Goal: Information Seeking & Learning: Check status

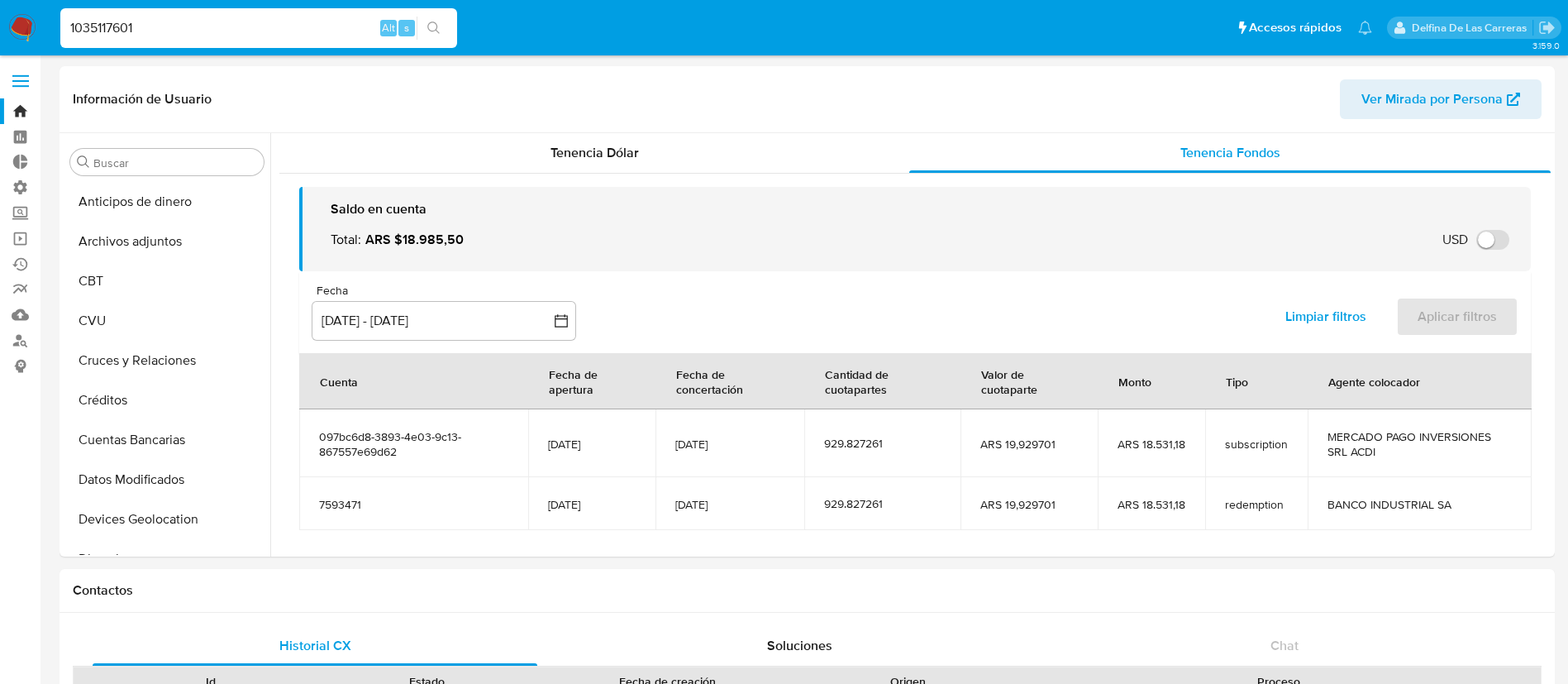
select select "10"
click at [120, 29] on input "1035117601" at bounding box center [258, 28] width 397 height 22
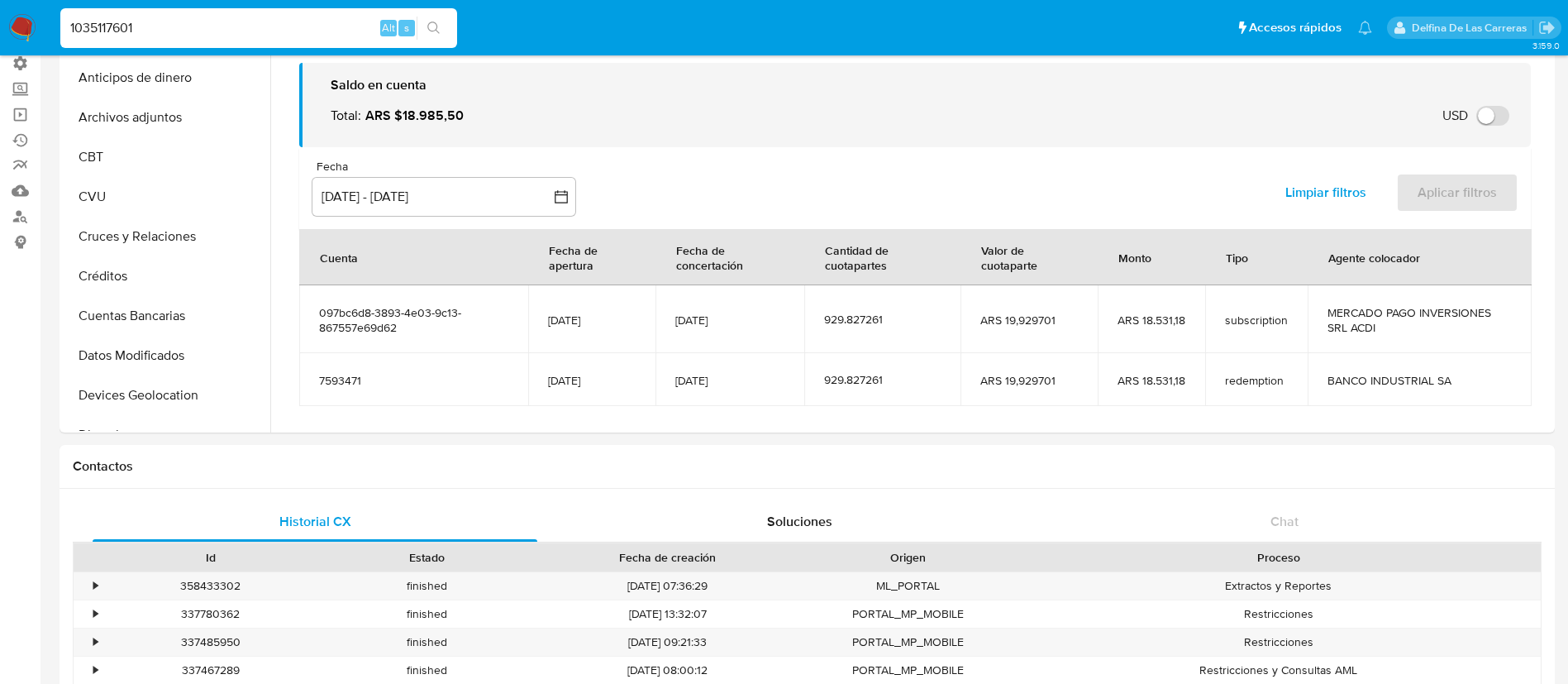
scroll to position [65, 0]
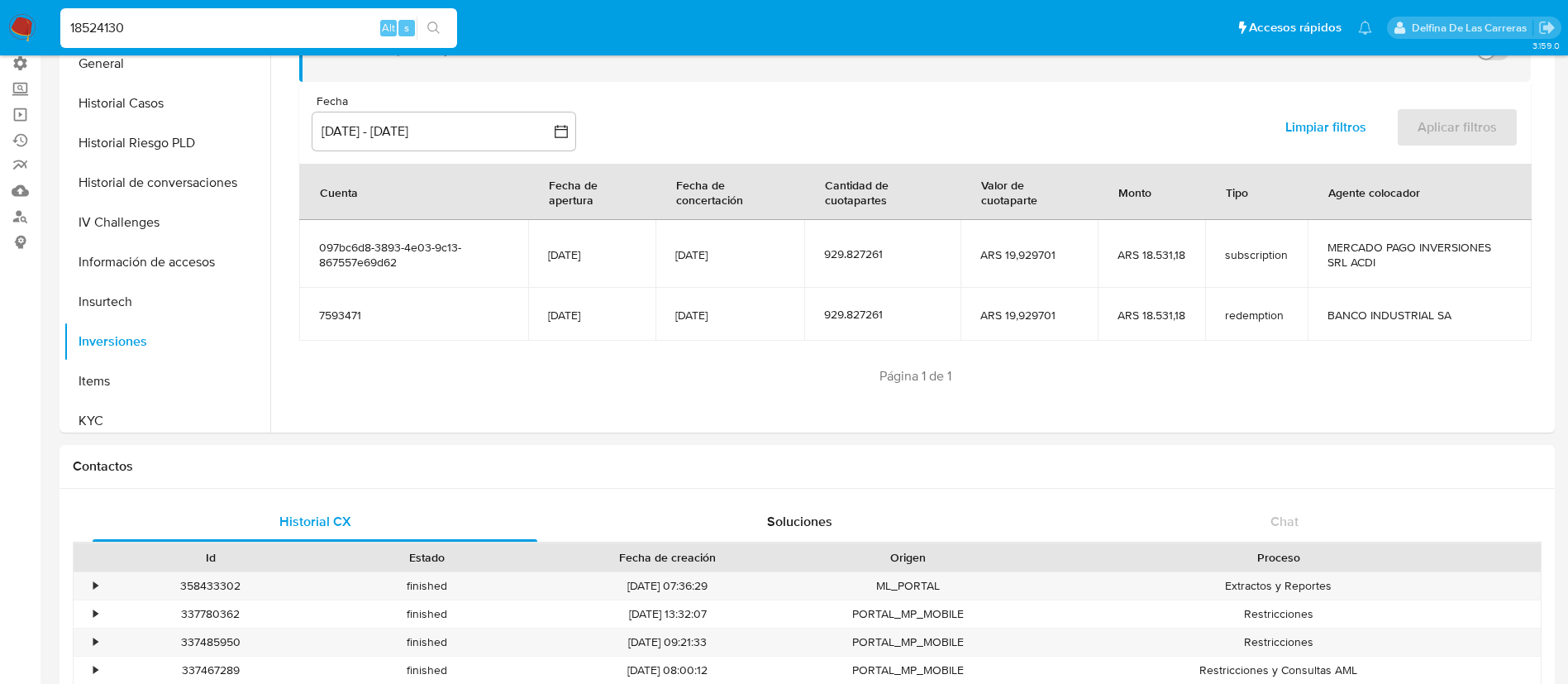
type input "18524130"
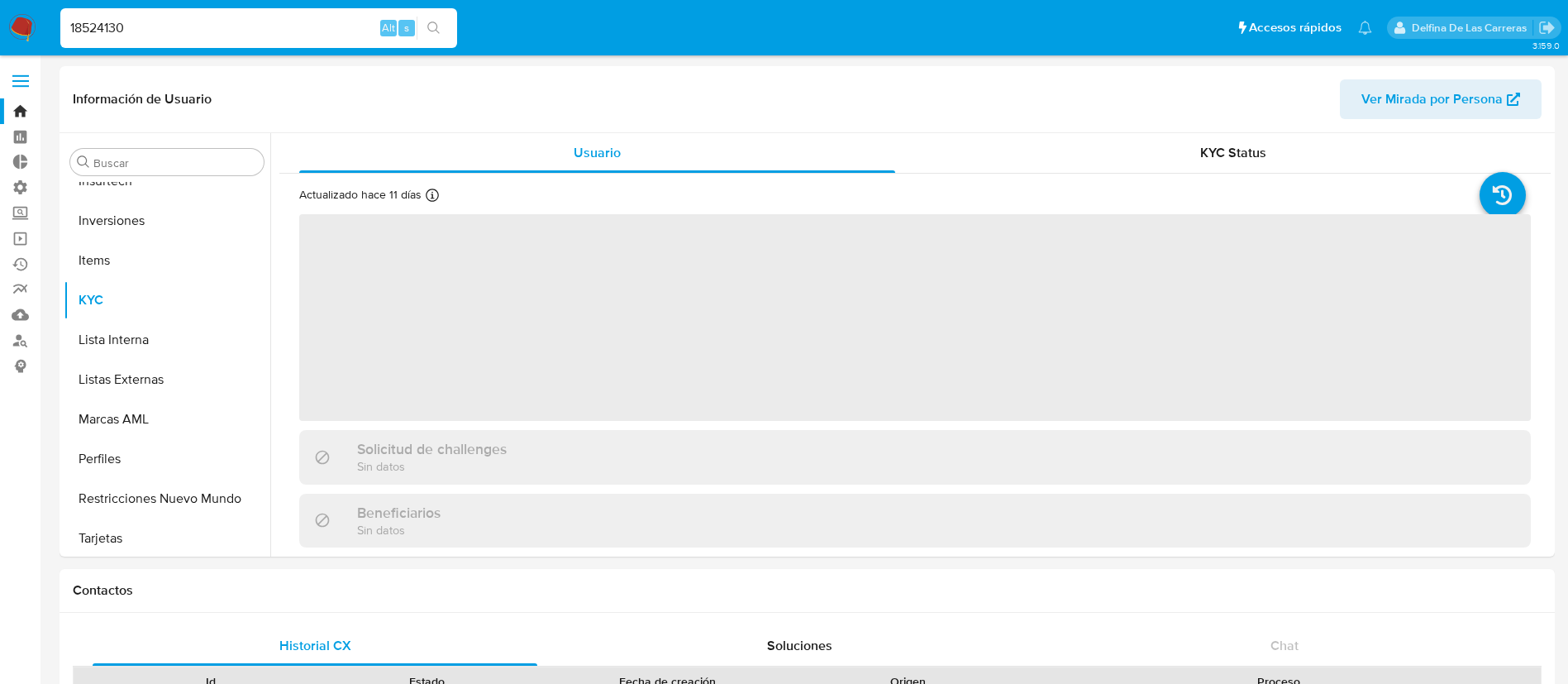
scroll to position [818, 0]
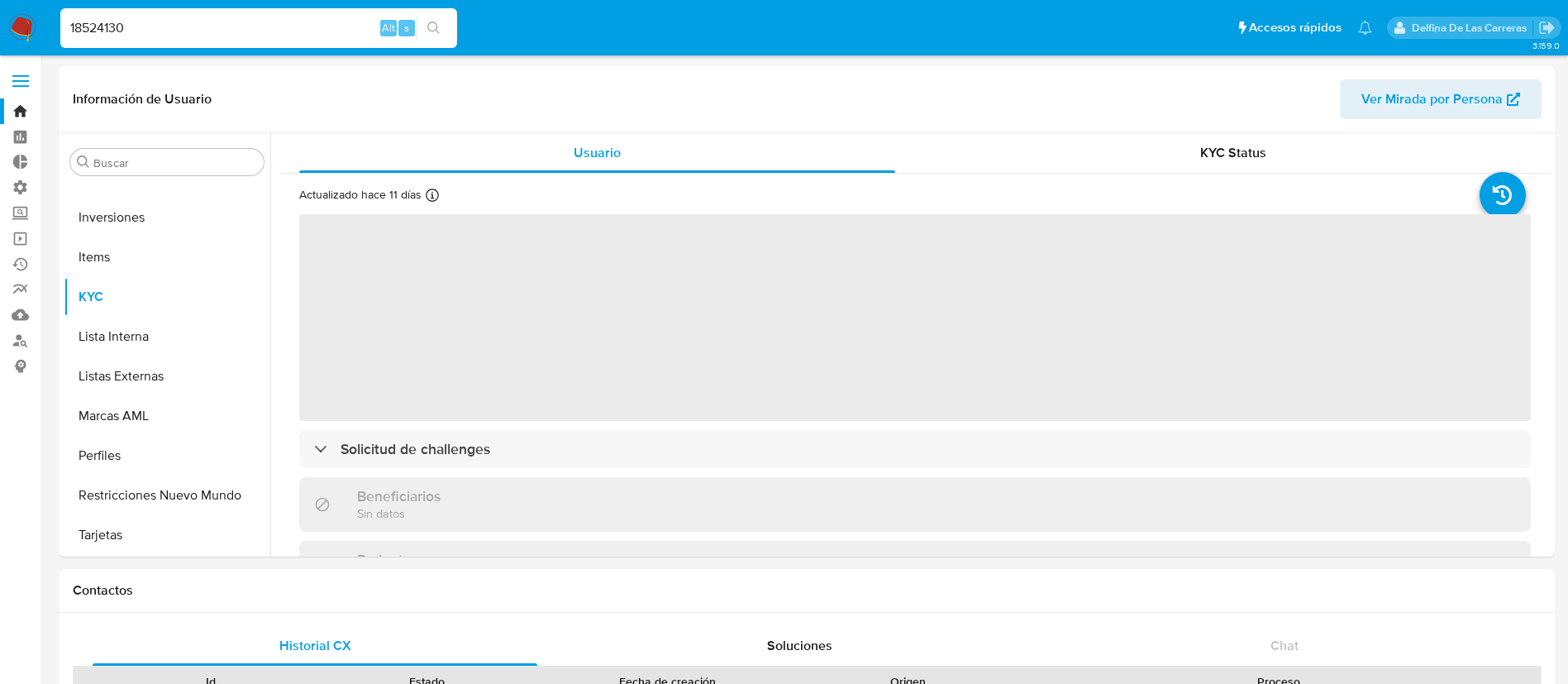
select select "10"
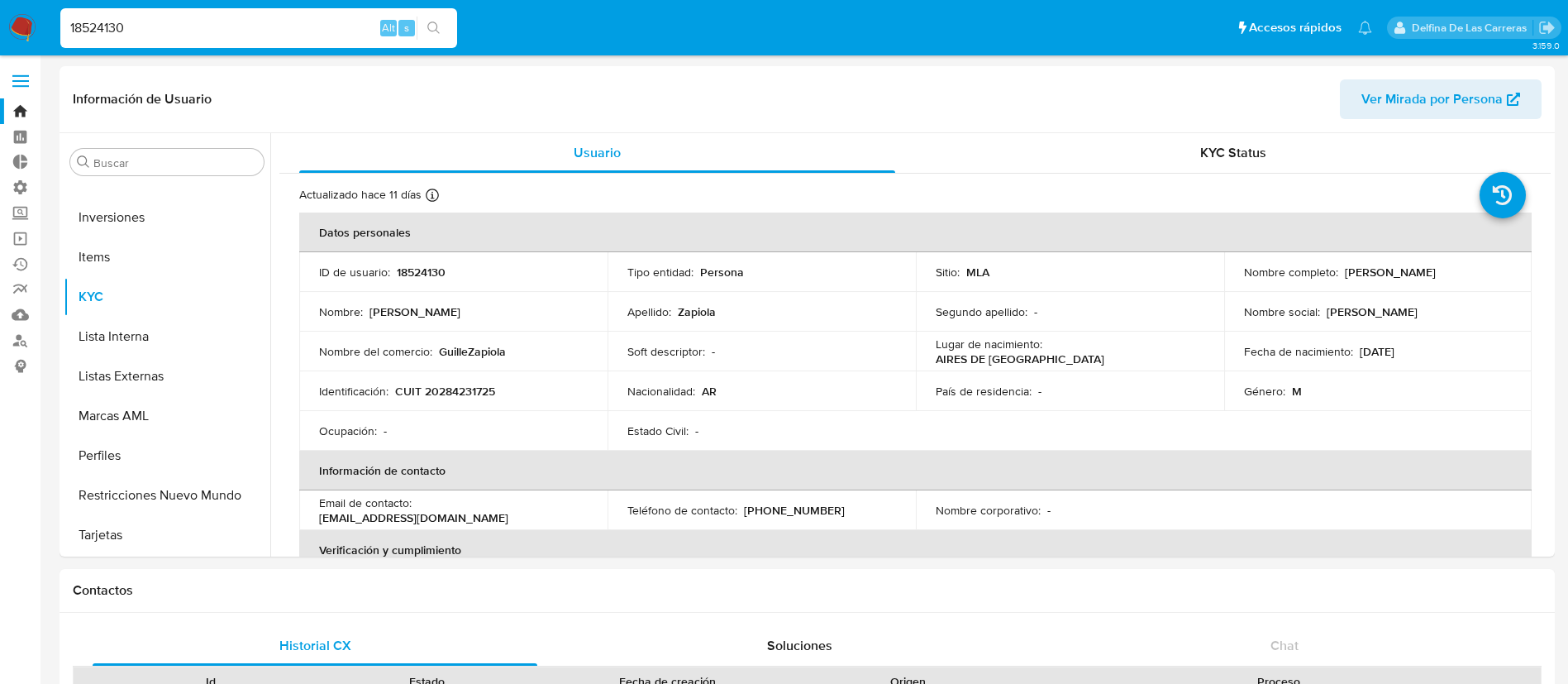
click at [131, 27] on input "18524130" at bounding box center [258, 28] width 397 height 22
click at [1034, 136] on div "KYC Status" at bounding box center [1233, 154] width 596 height 40
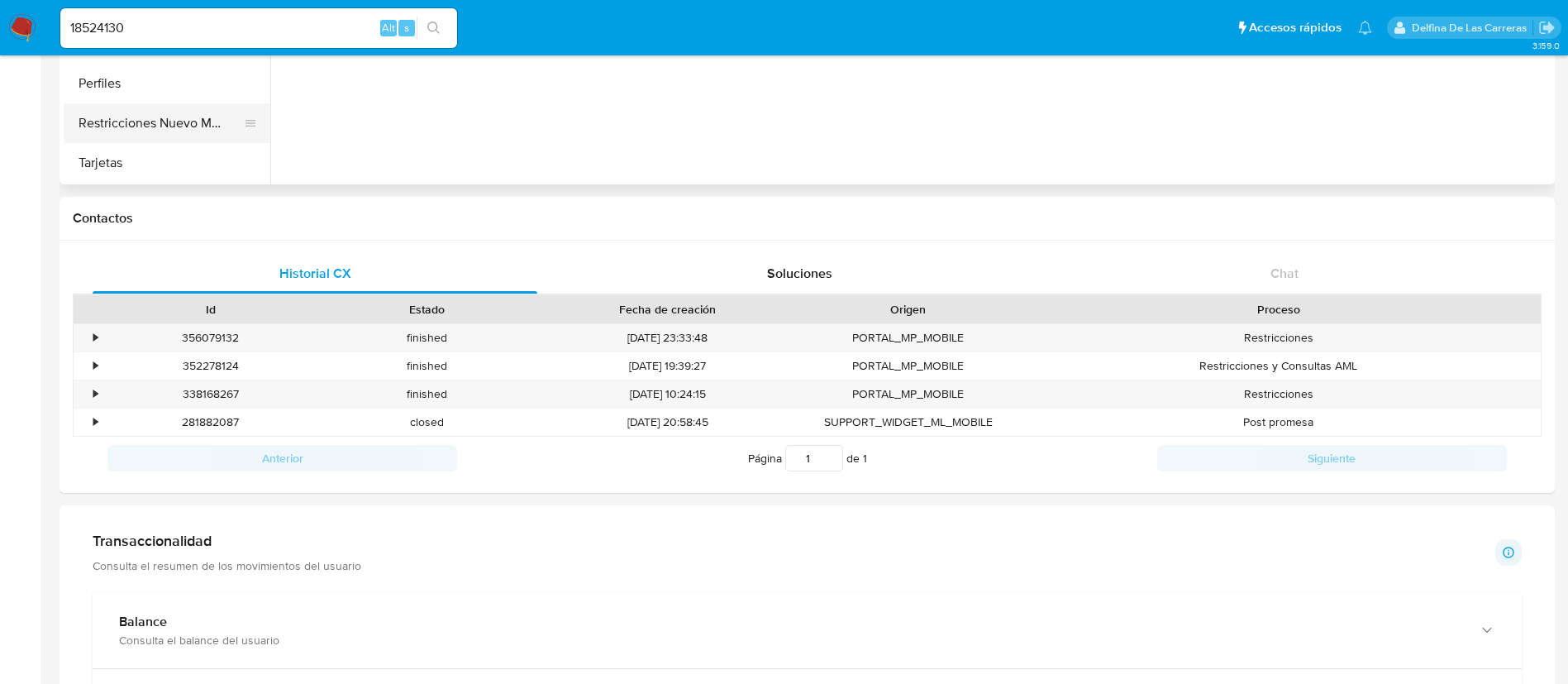
click at [118, 116] on button "Restricciones Nuevo Mundo" at bounding box center [160, 124] width 194 height 40
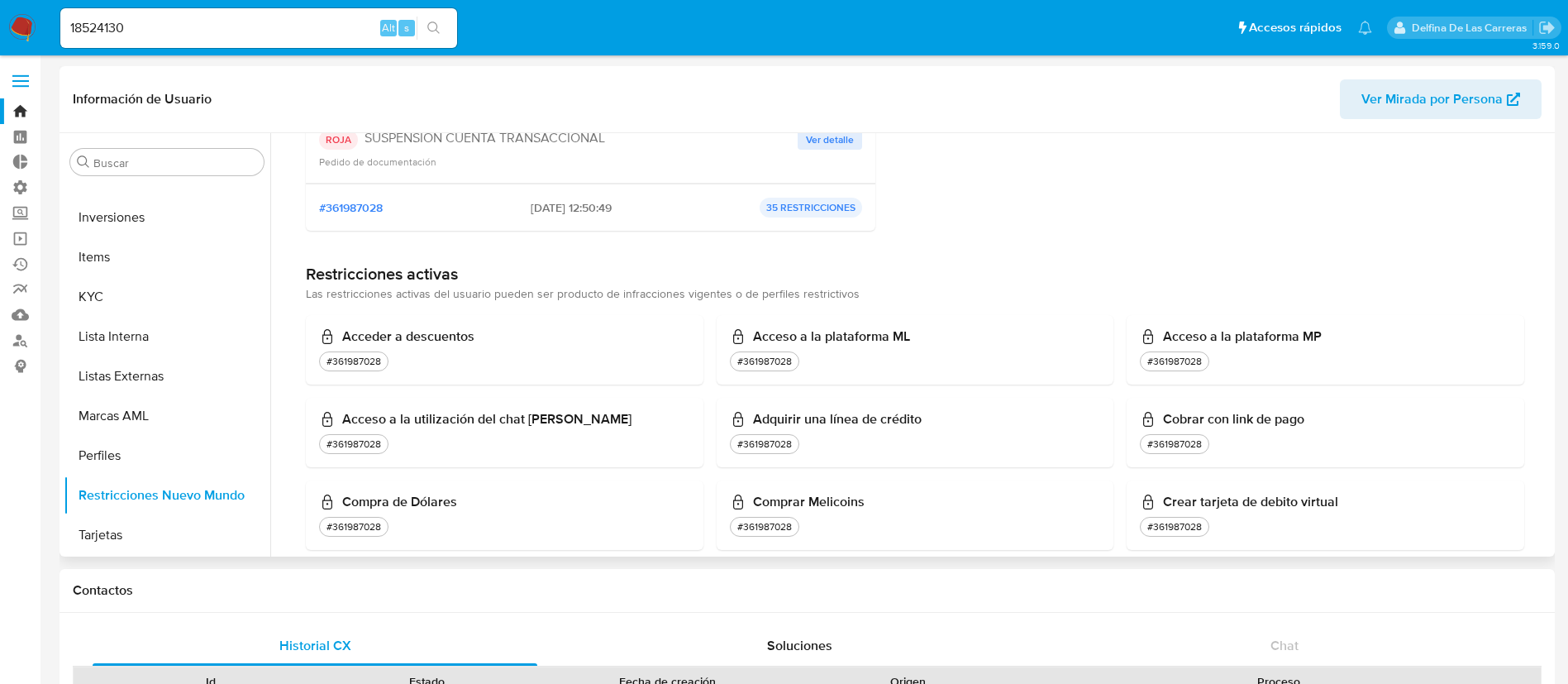
scroll to position [0, 0]
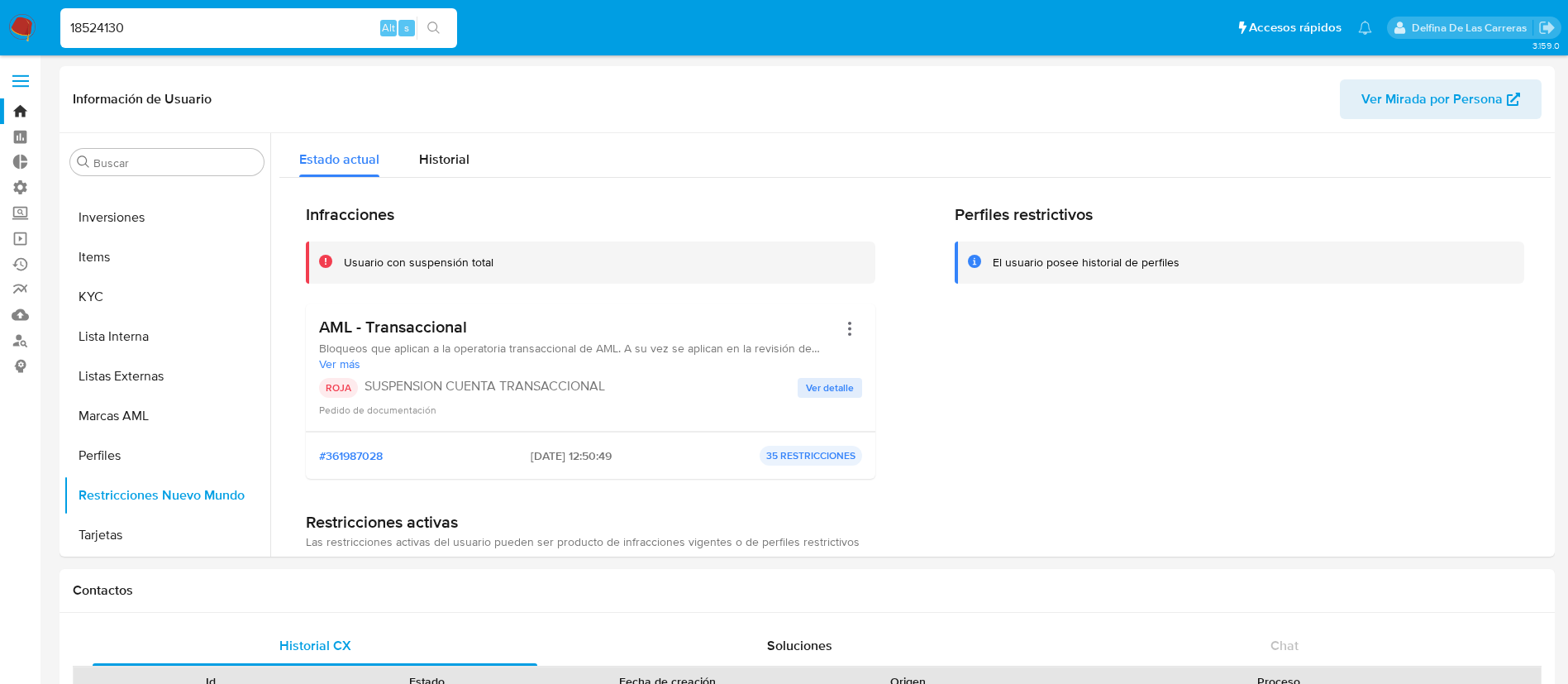
drag, startPoint x: 151, startPoint y: 32, endPoint x: 11, endPoint y: 24, distance: 140.2
click at [9, 18] on nav "Pausado Ver notificaciones 18524130 Alt s Accesos rápidos Presiona las siguient…" at bounding box center [784, 27] width 1568 height 55
paste input "035117601"
type input "1035117601"
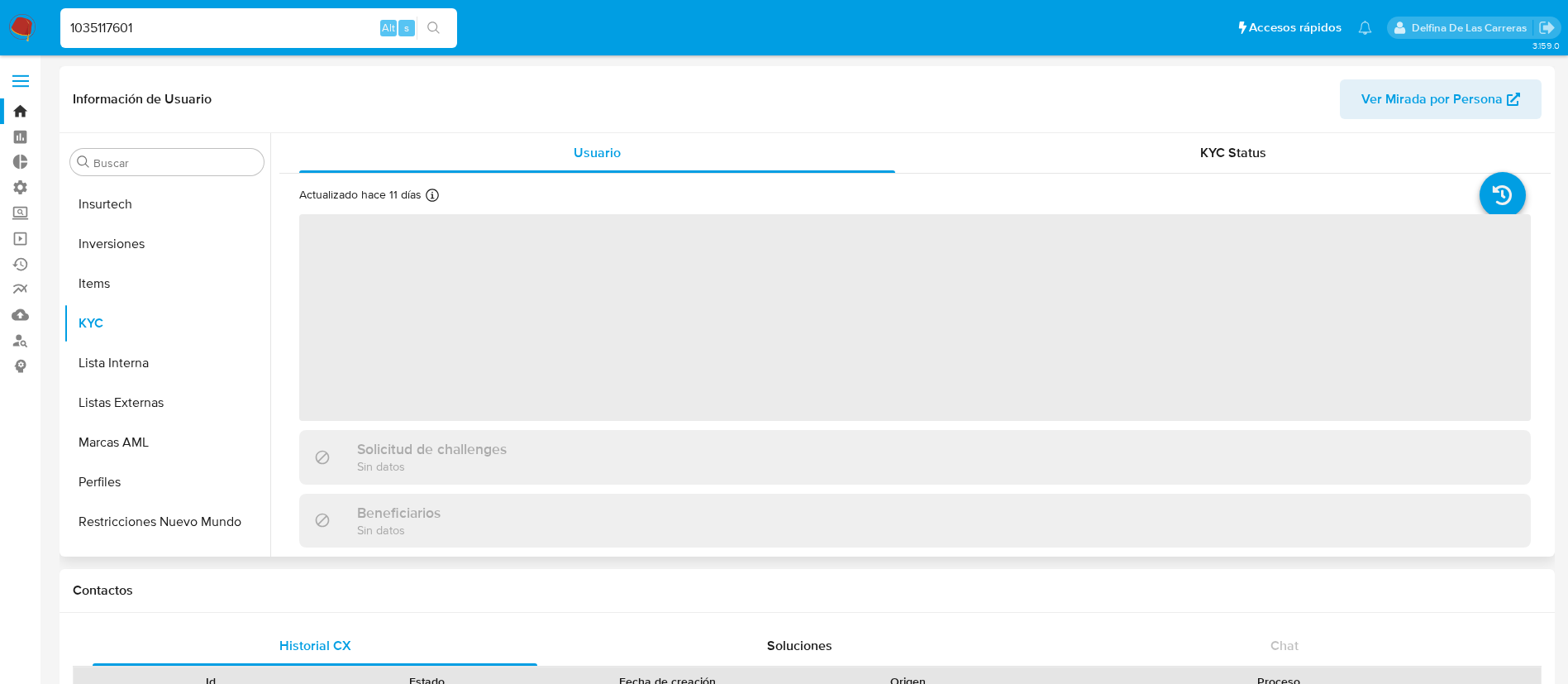
scroll to position [778, 0]
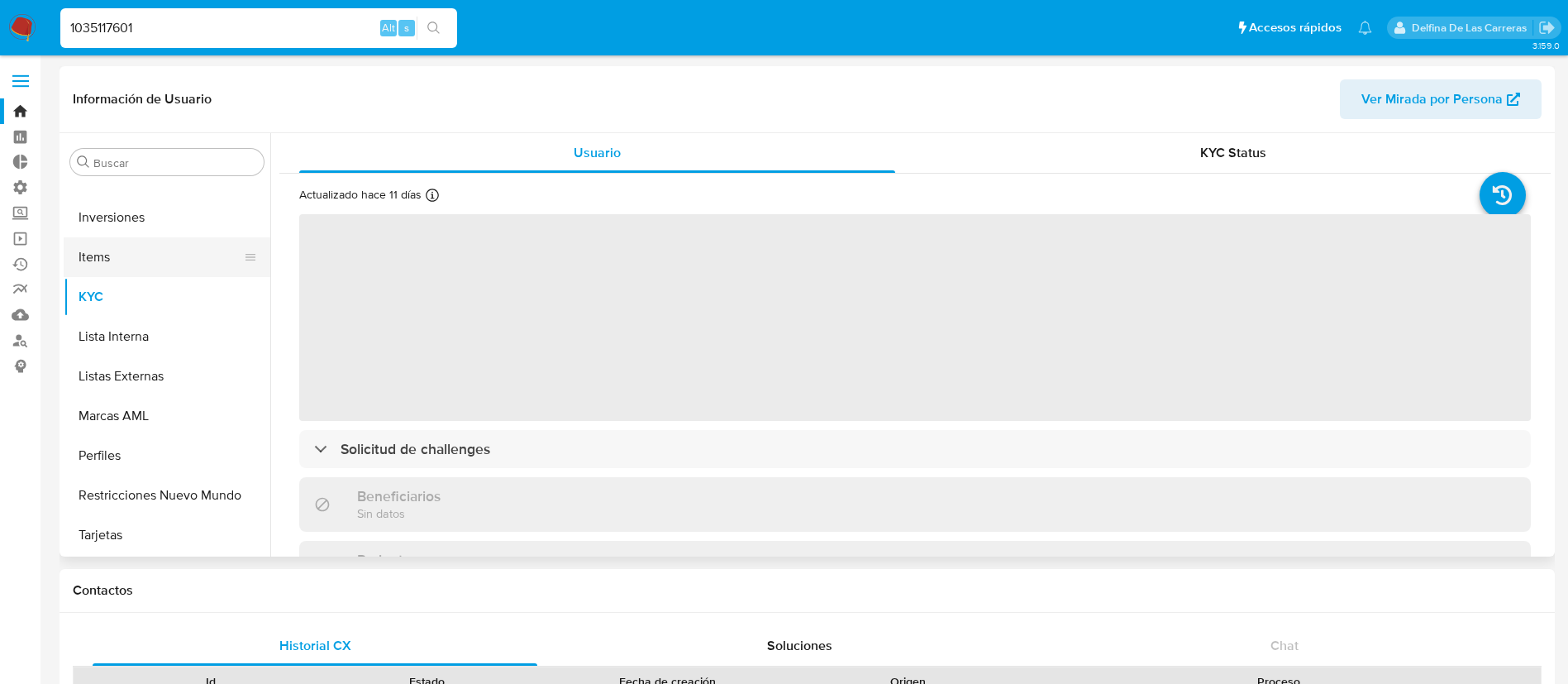
select select "10"
click at [145, 209] on button "Inversiones" at bounding box center [160, 218] width 194 height 40
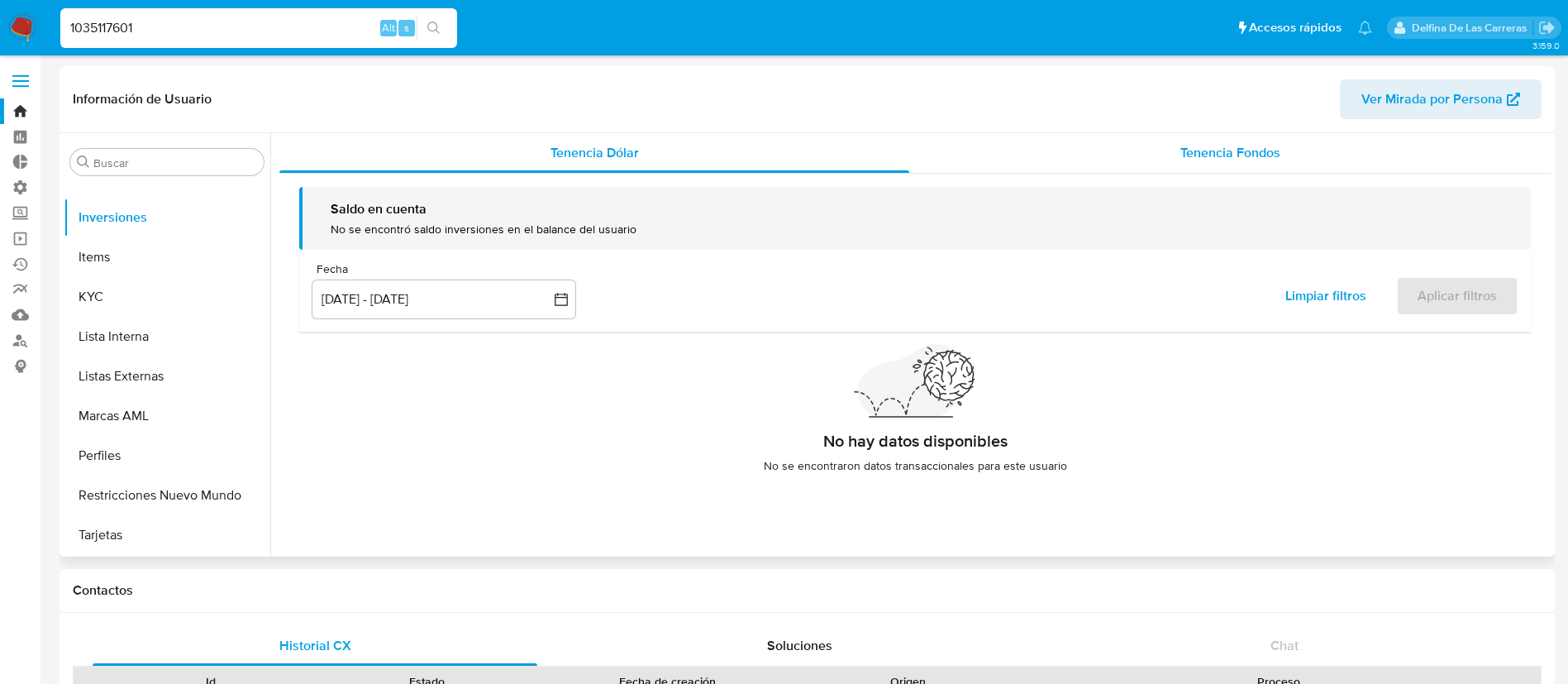
click at [1262, 159] on span "Tenencia Fondos" at bounding box center [1231, 152] width 100 height 19
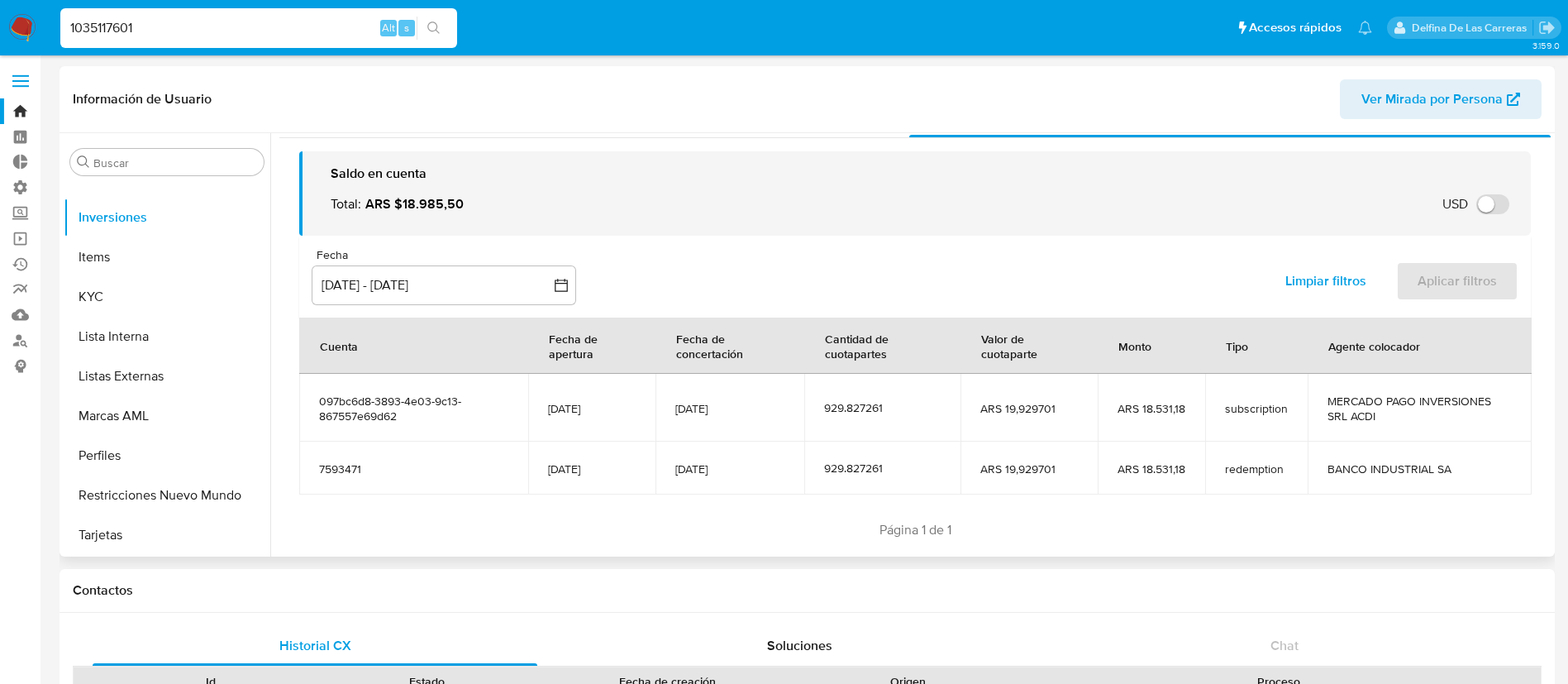
scroll to position [65, 0]
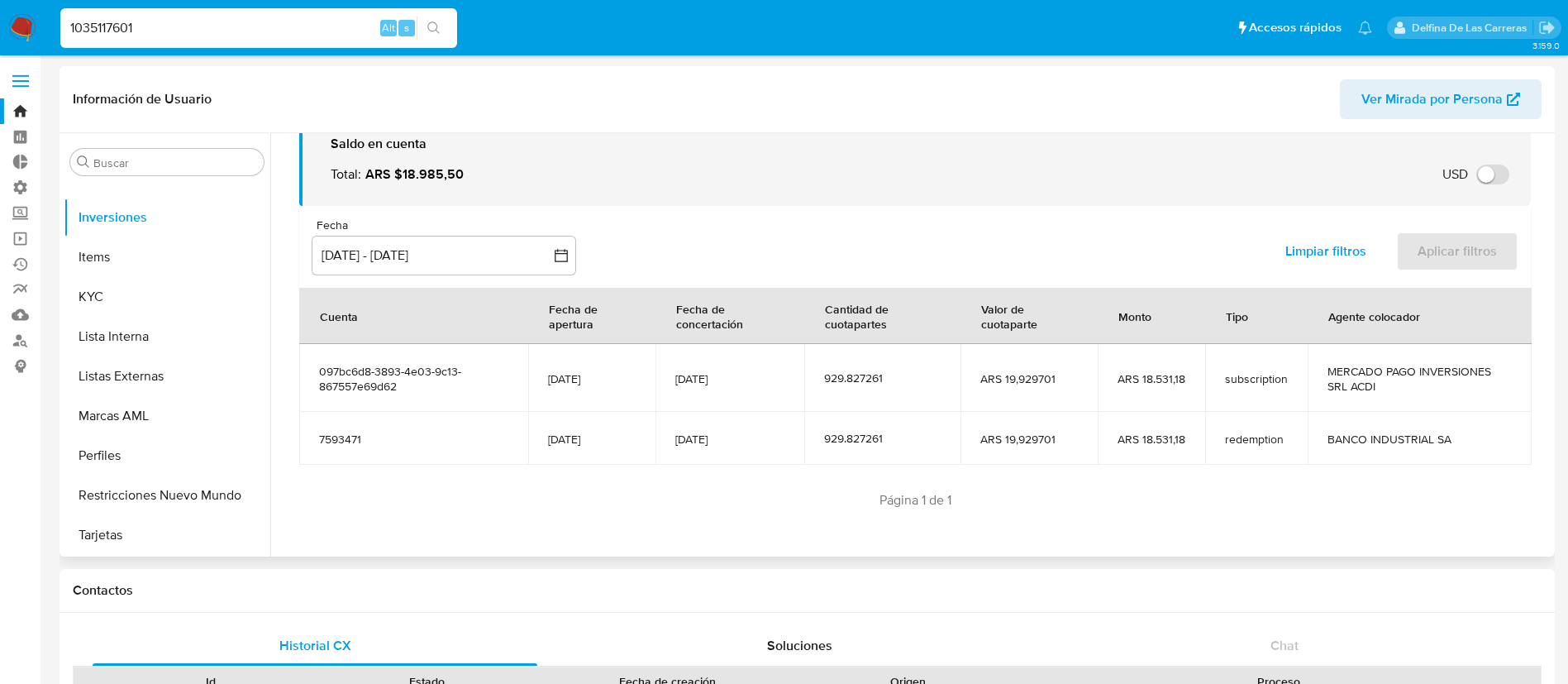
drag, startPoint x: 1175, startPoint y: 441, endPoint x: 1122, endPoint y: 445, distance: 53.2
click at [1122, 445] on span "ARS 18.531,18" at bounding box center [1151, 439] width 68 height 15
drag, startPoint x: 1182, startPoint y: 439, endPoint x: 1164, endPoint y: 442, distance: 18.2
click at [1165, 441] on span "ARS 18.531,18" at bounding box center [1151, 439] width 68 height 15
drag, startPoint x: 1142, startPoint y: 441, endPoint x: 1222, endPoint y: 421, distance: 82.5
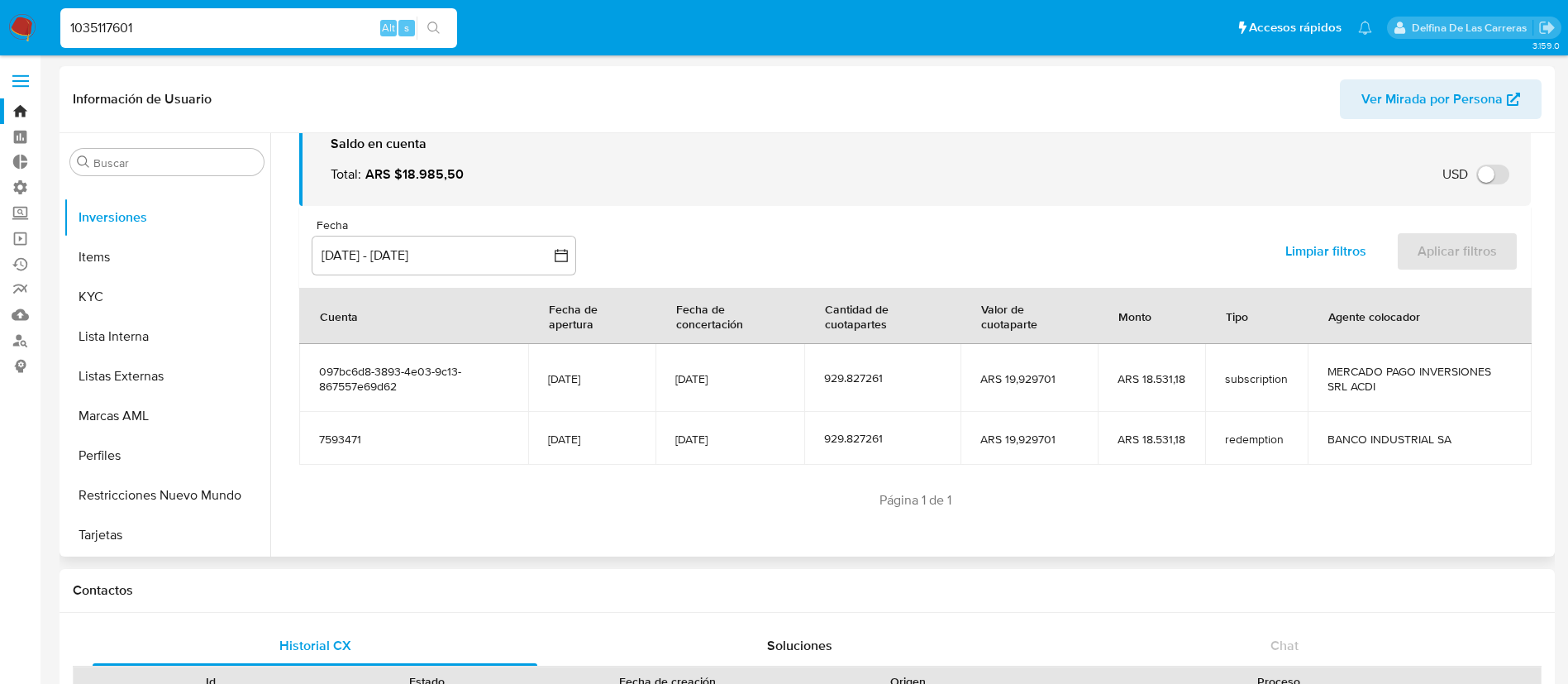
click at [1218, 422] on tr "7593471 [DATE] [DATE] 929.827261 ARS 19,929701 ARS 18.531,18 redemption BANCO I…" at bounding box center [915, 438] width 1233 height 53
drag, startPoint x: 1182, startPoint y: 380, endPoint x: 1136, endPoint y: 379, distance: 46.0
click at [1136, 379] on span "ARS 18.531,18" at bounding box center [1151, 379] width 68 height 15
drag, startPoint x: 672, startPoint y: 382, endPoint x: 663, endPoint y: 383, distance: 9.1
click at [663, 383] on td "[DATE]" at bounding box center [730, 378] width 150 height 68
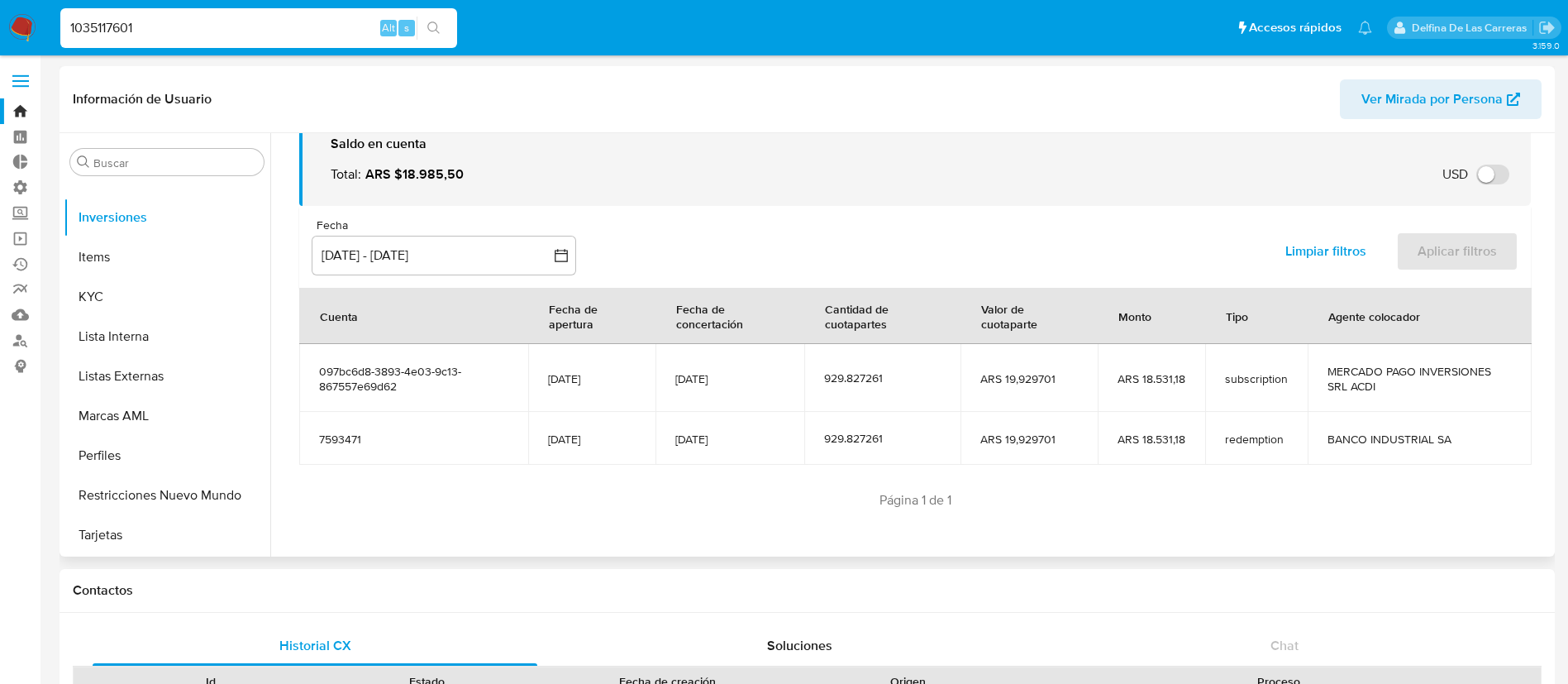
click at [687, 384] on span "[DATE]" at bounding box center [730, 379] width 110 height 15
drag, startPoint x: 735, startPoint y: 380, endPoint x: 675, endPoint y: 382, distance: 60.0
click at [676, 382] on span "[DATE]" at bounding box center [730, 379] width 110 height 15
drag, startPoint x: 1187, startPoint y: 369, endPoint x: 1000, endPoint y: 370, distance: 187.0
click at [1000, 370] on tr "097bc6d8-3893-4e03-9c13-867557e69d62 [DATE] [DATE] 929.827261 ARS 19,929701 ARS…" at bounding box center [915, 378] width 1233 height 68
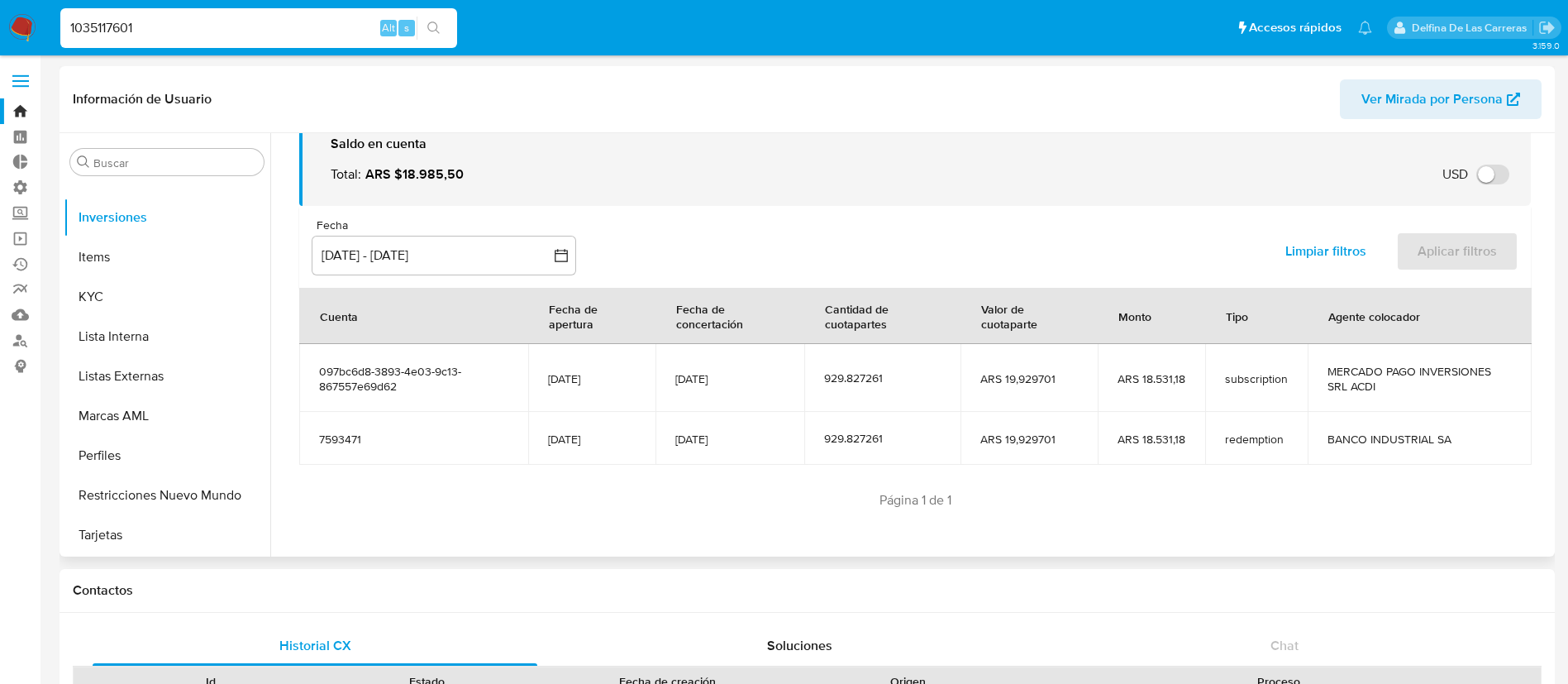
drag, startPoint x: 1248, startPoint y: 380, endPoint x: 1292, endPoint y: 381, distance: 44.0
click at [1249, 380] on span "subscription" at bounding box center [1256, 379] width 63 height 15
drag, startPoint x: 1294, startPoint y: 382, endPoint x: 1054, endPoint y: 369, distance: 240.4
click at [1061, 369] on tr "097bc6d8-3893-4e03-9c13-867557e69d62 [DATE] [DATE] 929.827261 ARS 19,929701 ARS…" at bounding box center [915, 378] width 1233 height 68
click at [1330, 419] on td "BANCO INDUSTRIAL SA" at bounding box center [1420, 438] width 224 height 53
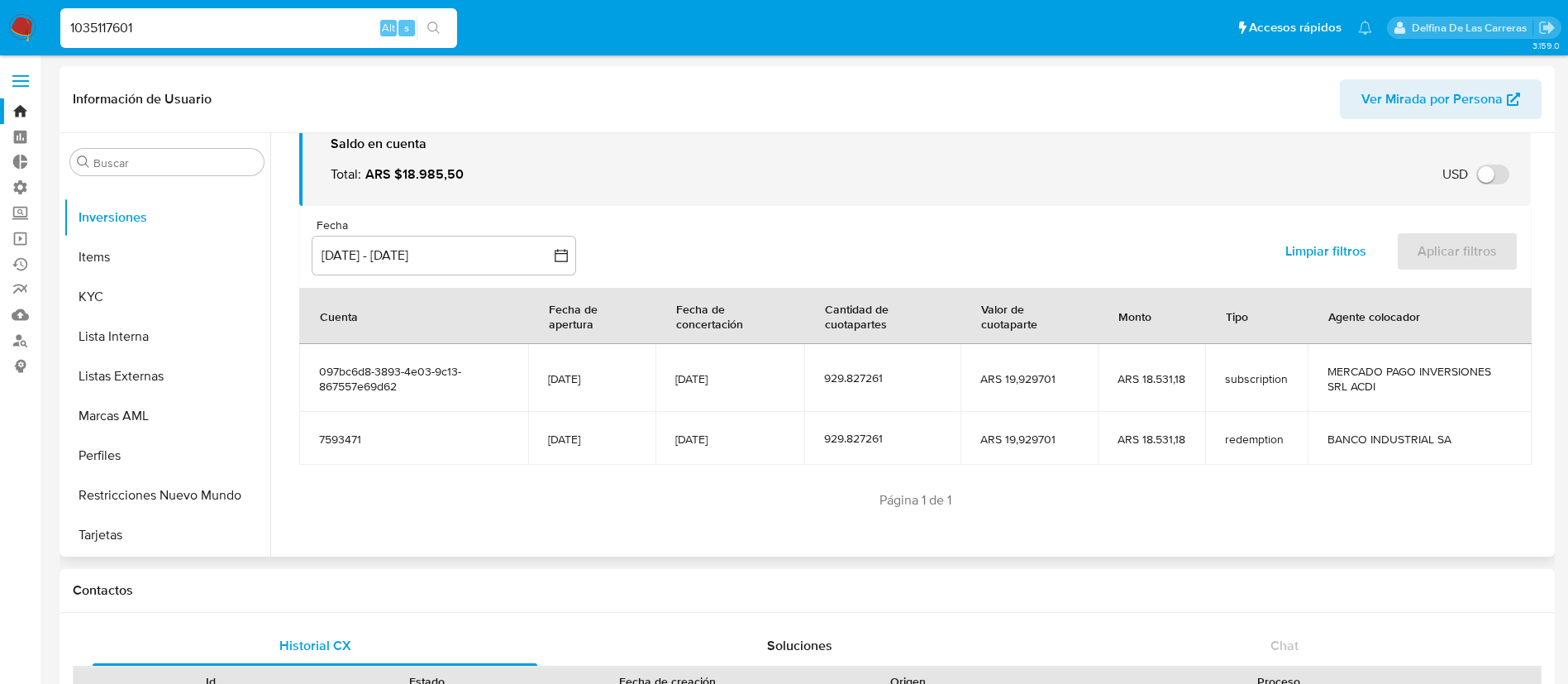
drag, startPoint x: 1447, startPoint y: 364, endPoint x: 389, endPoint y: 373, distance: 1058.0
click at [389, 373] on tr "097bc6d8-3893-4e03-9c13-867557e69d62 [DATE] [DATE] 929.827261 ARS 19,929701 ARS…" at bounding box center [915, 378] width 1233 height 68
click at [708, 400] on td "[DATE]" at bounding box center [730, 378] width 150 height 68
click at [1155, 453] on td "ARS 18.531,18" at bounding box center [1152, 438] width 107 height 53
click at [1155, 444] on span "ARS 18.531,18" at bounding box center [1151, 439] width 68 height 15
